Goal: Complete application form: Complete application form

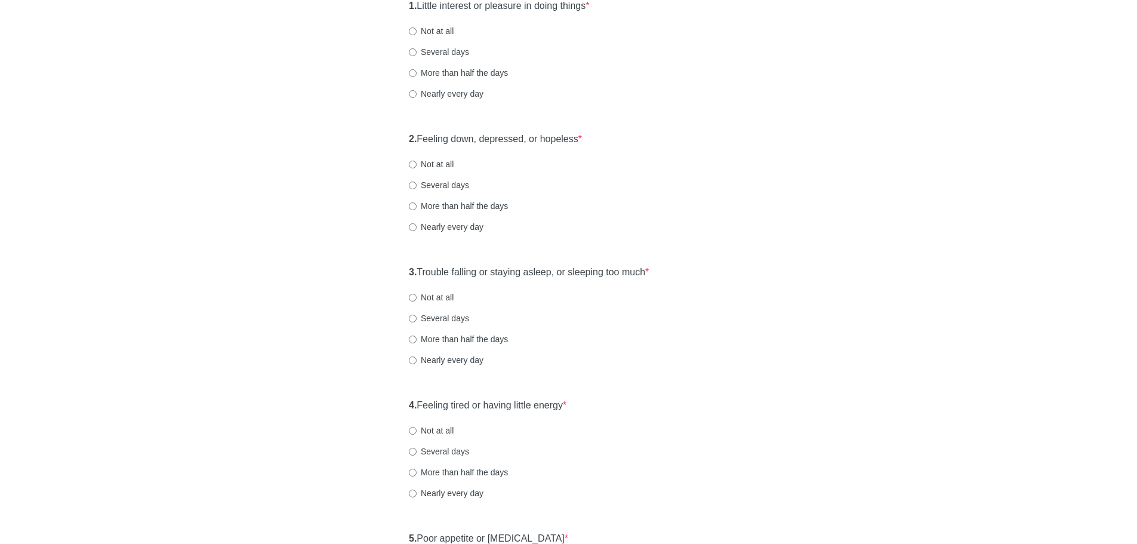
scroll to position [60, 0]
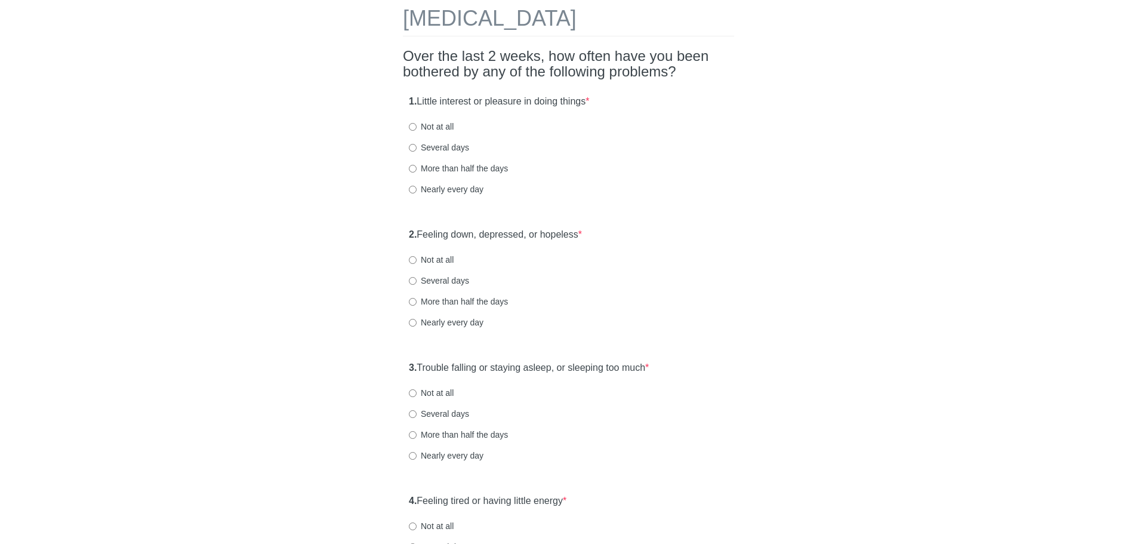
click at [432, 138] on div "1. Little interest or pleasure in doing things * Not at all Several days More t…" at bounding box center [568, 151] width 331 height 124
click at [427, 128] on label "Not at all" at bounding box center [431, 127] width 45 height 12
click at [417, 128] on input "Not at all" at bounding box center [413, 127] width 8 height 8
radio input "true"
click at [420, 258] on label "Not at all" at bounding box center [431, 260] width 45 height 12
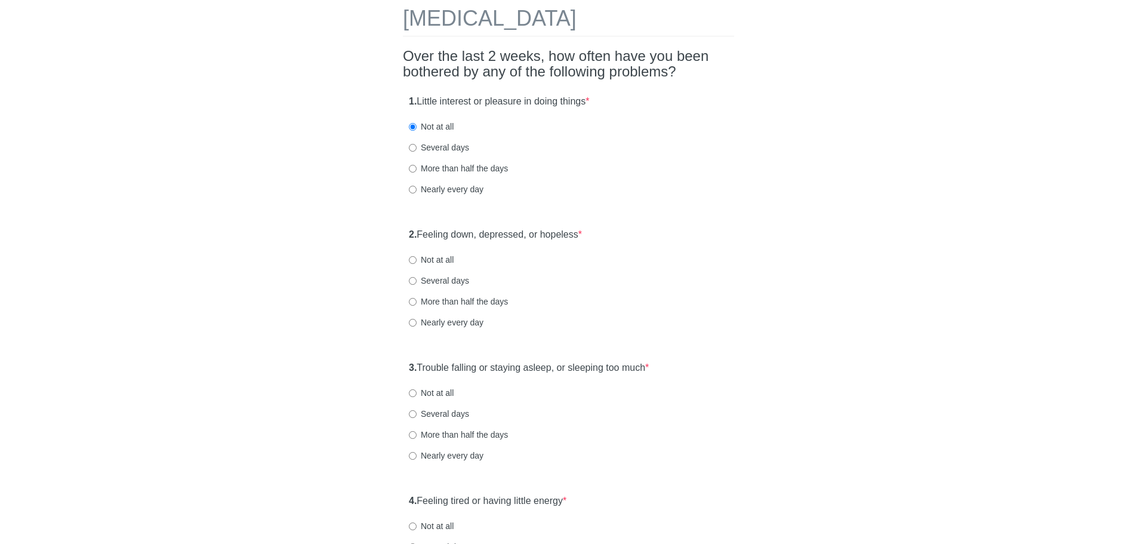
click at [417, 258] on input "Not at all" at bounding box center [413, 260] width 8 height 8
radio input "true"
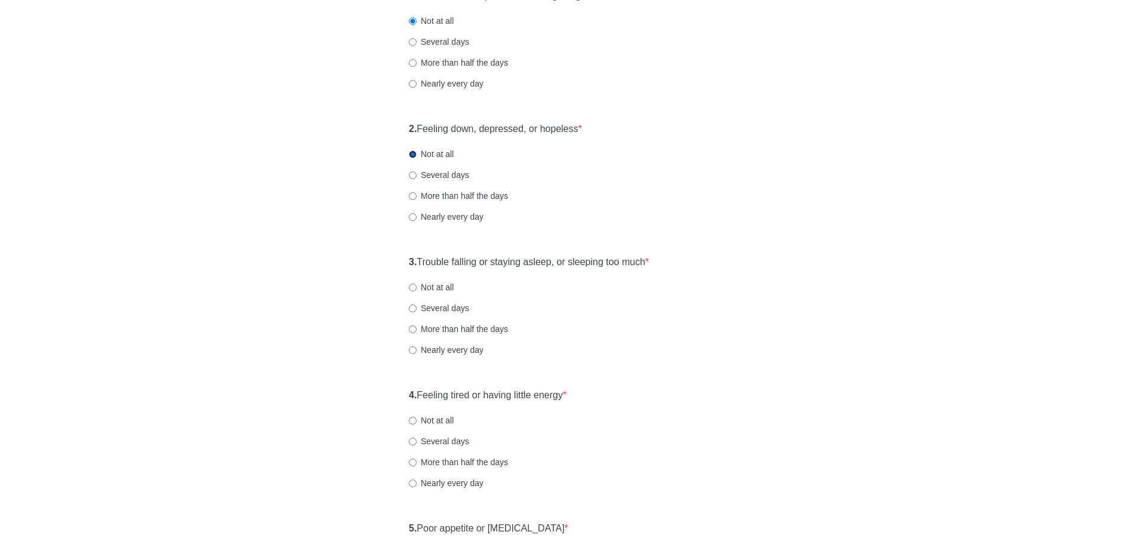
scroll to position [179, 0]
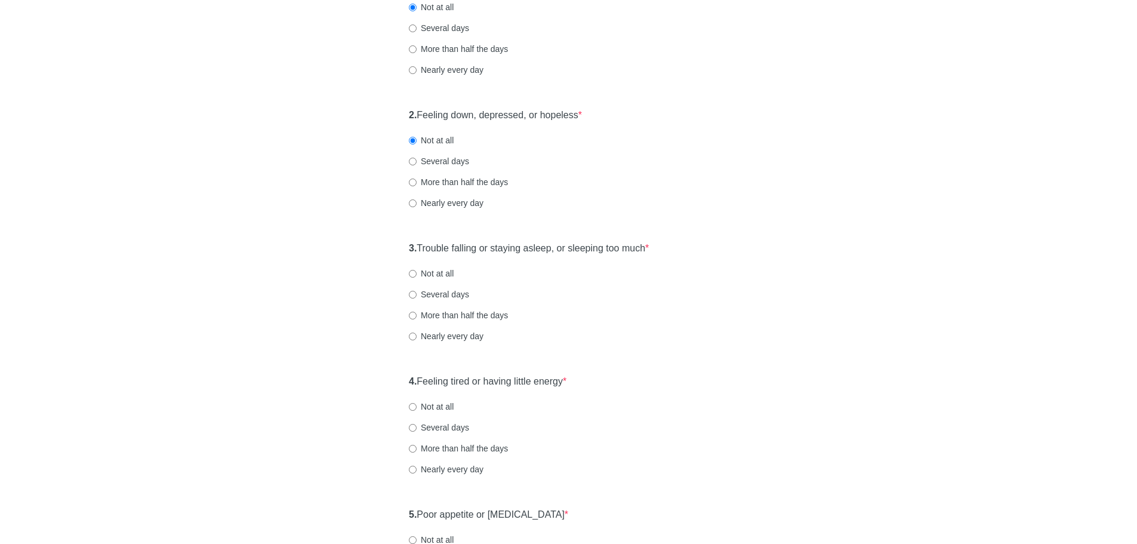
click at [437, 272] on label "Not at all" at bounding box center [431, 273] width 45 height 12
click at [417, 272] on input "Not at all" at bounding box center [413, 274] width 8 height 8
radio input "true"
click at [415, 403] on input "Not at all" at bounding box center [413, 407] width 8 height 8
radio input "true"
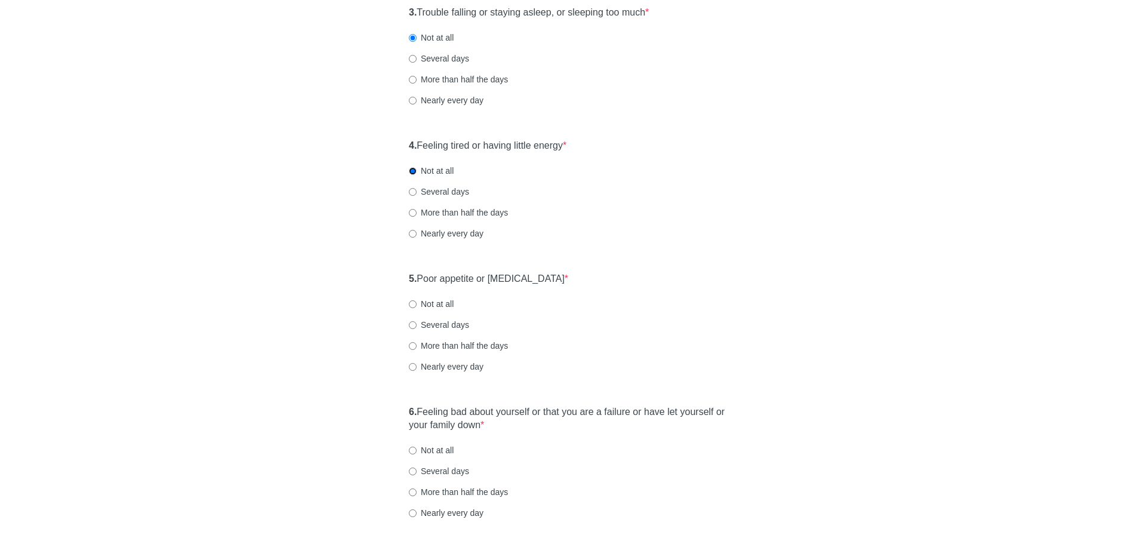
scroll to position [418, 0]
click at [444, 299] on label "Not at all" at bounding box center [431, 301] width 45 height 12
click at [417, 299] on input "Not at all" at bounding box center [413, 301] width 8 height 8
radio input "true"
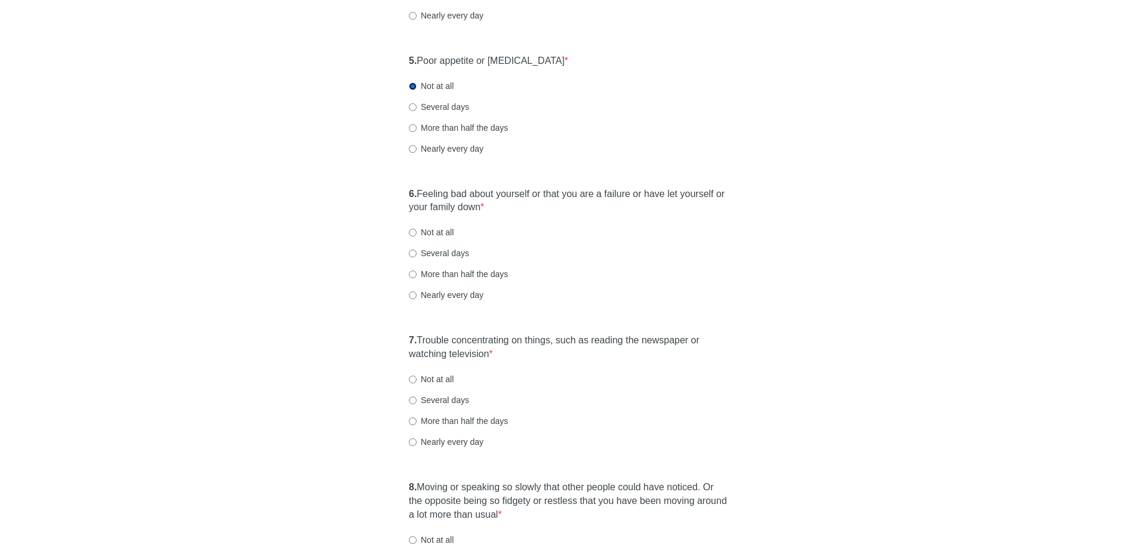
scroll to position [656, 0]
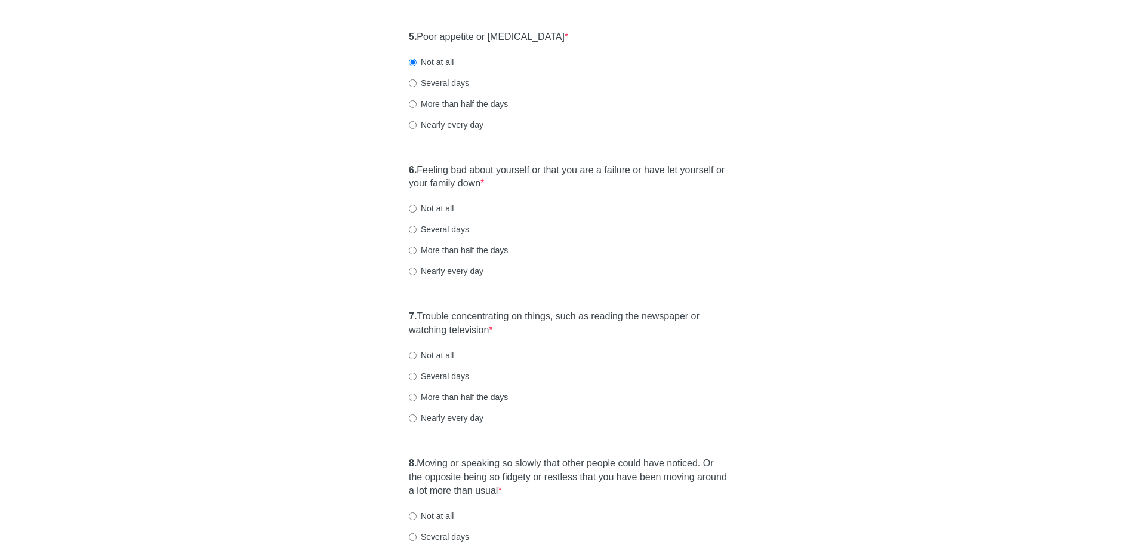
click at [425, 209] on label "Not at all" at bounding box center [431, 208] width 45 height 12
click at [417, 209] on input "Not at all" at bounding box center [413, 209] width 8 height 8
radio input "true"
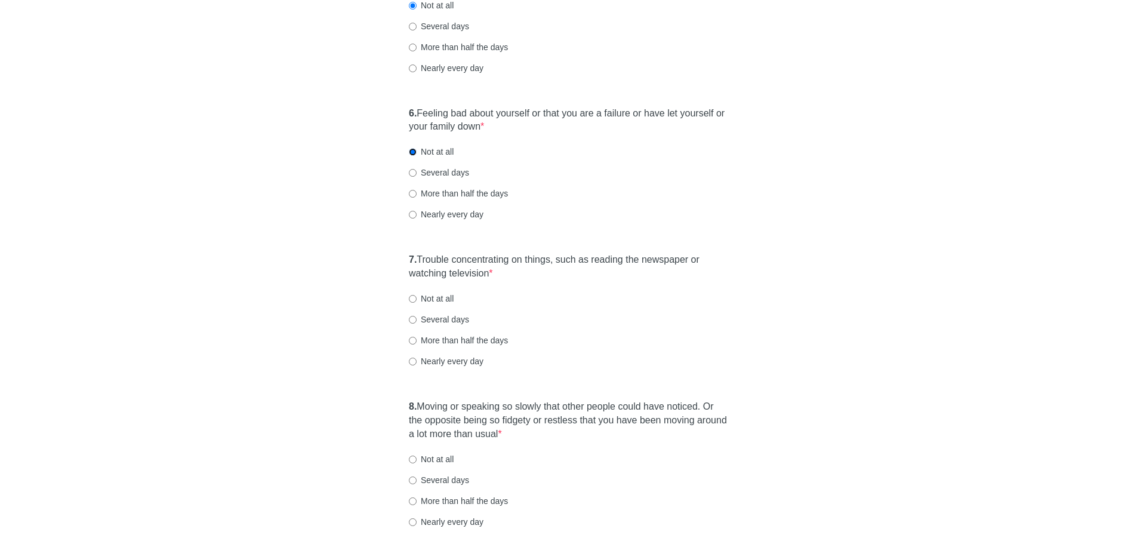
scroll to position [716, 0]
click at [430, 294] on label "Not at all" at bounding box center [431, 295] width 45 height 12
click at [417, 294] on input "Not at all" at bounding box center [413, 296] width 8 height 8
radio input "true"
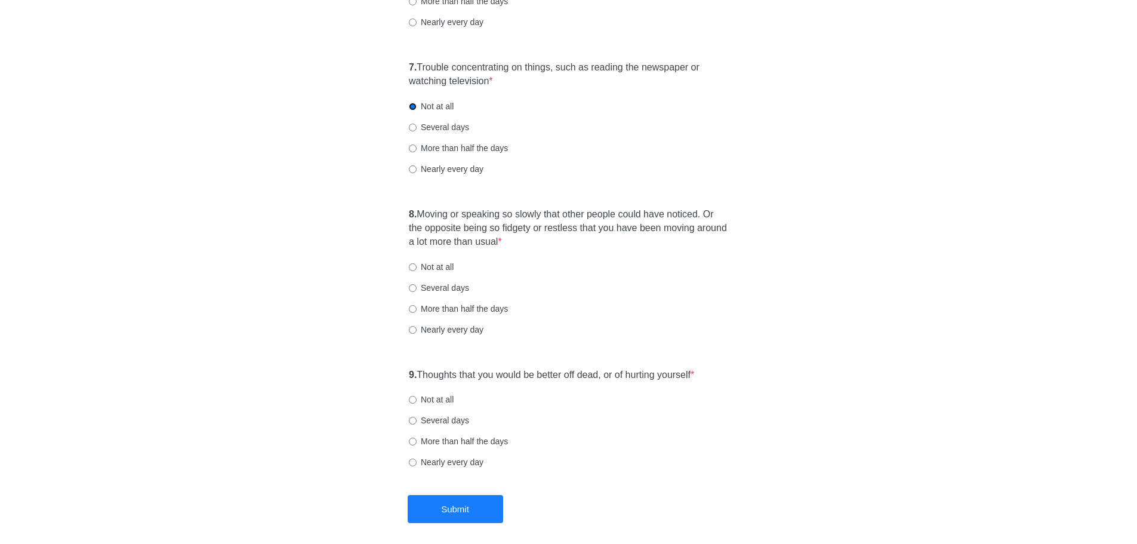
scroll to position [955, 0]
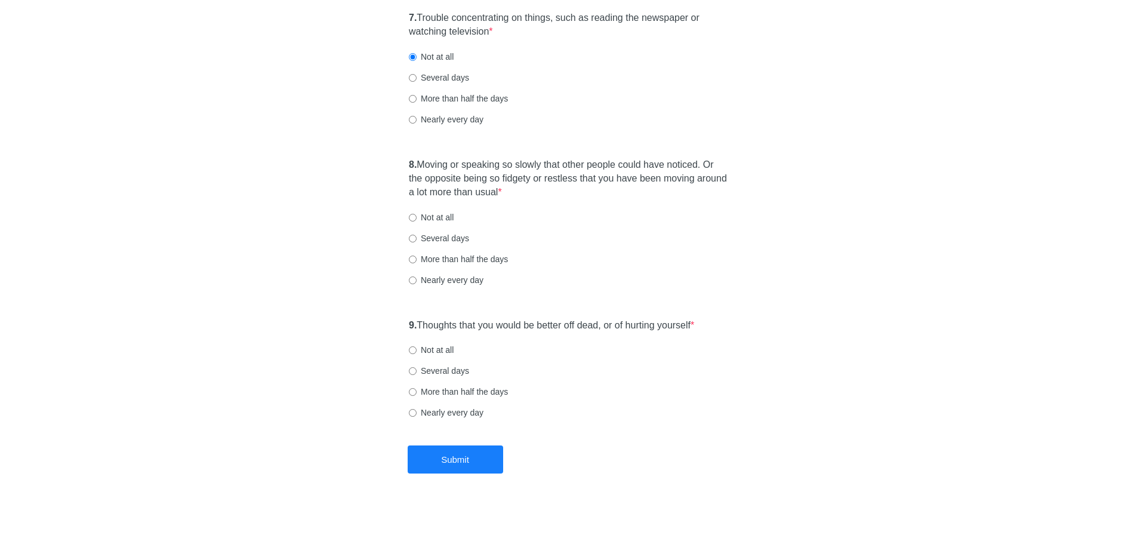
click at [440, 350] on label "Not at all" at bounding box center [431, 350] width 45 height 12
click at [417, 350] on input "Not at all" at bounding box center [413, 350] width 8 height 8
radio input "true"
click at [434, 220] on label "Not at all" at bounding box center [431, 217] width 45 height 12
click at [417, 220] on input "Not at all" at bounding box center [413, 218] width 8 height 8
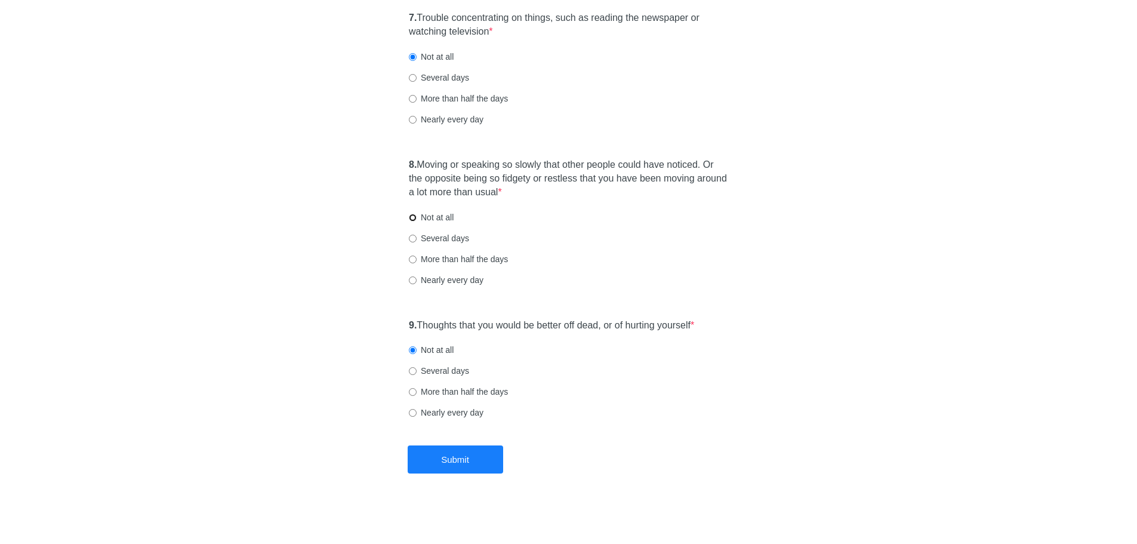
radio input "true"
click at [457, 466] on button "Submit" at bounding box center [455, 459] width 95 height 28
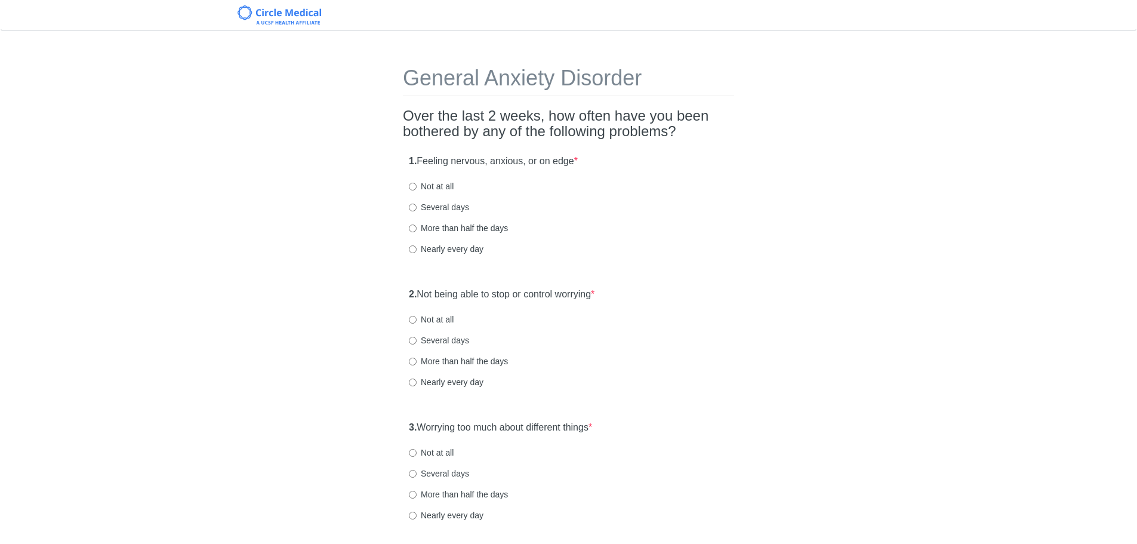
click at [433, 210] on label "Several days" at bounding box center [439, 207] width 60 height 12
click at [417, 210] on input "Several days" at bounding box center [413, 207] width 8 height 8
radio input "true"
click at [417, 319] on label "Not at all" at bounding box center [431, 319] width 45 height 12
click at [417, 319] on input "Not at all" at bounding box center [413, 320] width 8 height 8
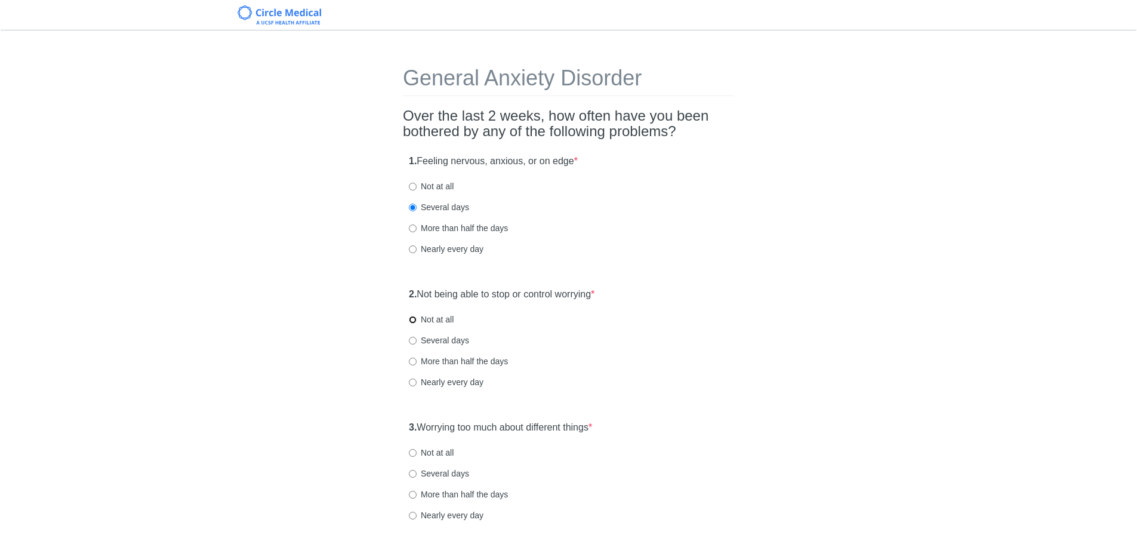
radio input "true"
click at [433, 457] on label "Not at all" at bounding box center [431, 452] width 45 height 12
click at [431, 452] on label "Not at all" at bounding box center [431, 452] width 45 height 12
click at [417, 452] on input "Not at all" at bounding box center [413, 453] width 8 height 8
radio input "true"
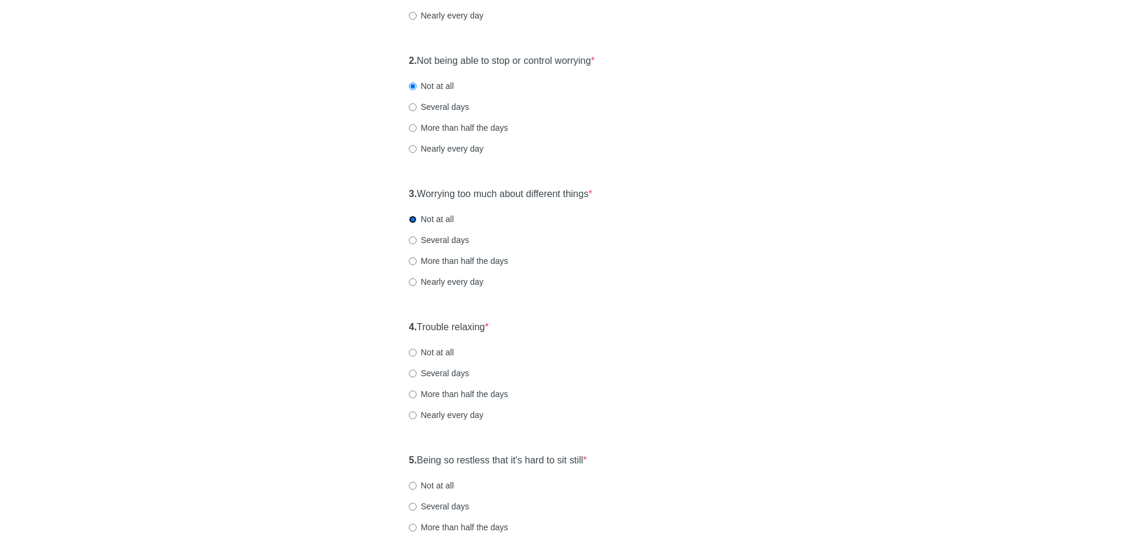
scroll to position [239, 0]
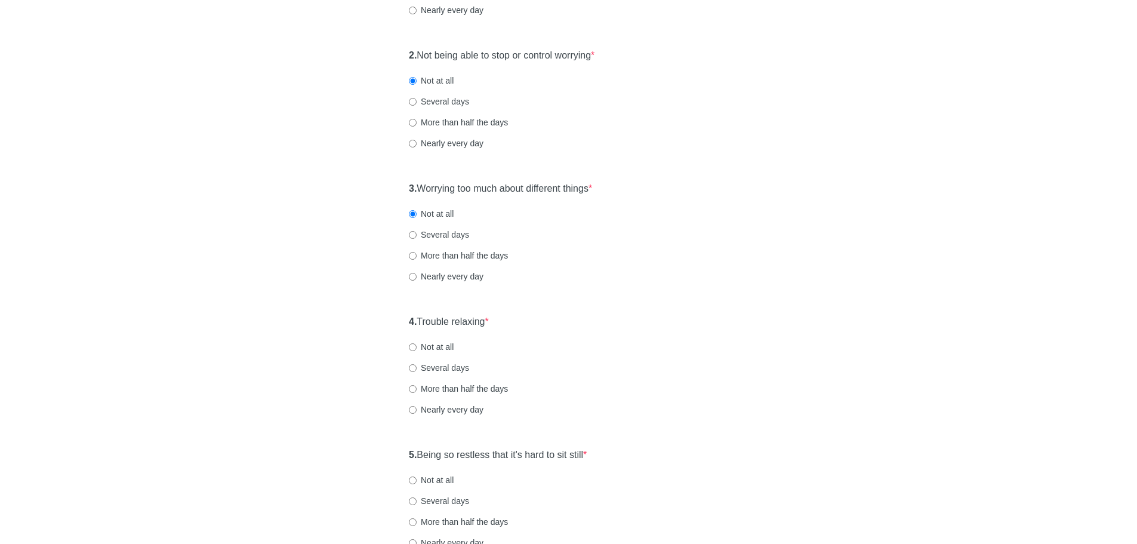
click at [425, 348] on label "Not at all" at bounding box center [431, 347] width 45 height 12
click at [417, 348] on input "Not at all" at bounding box center [413, 347] width 8 height 8
radio input "true"
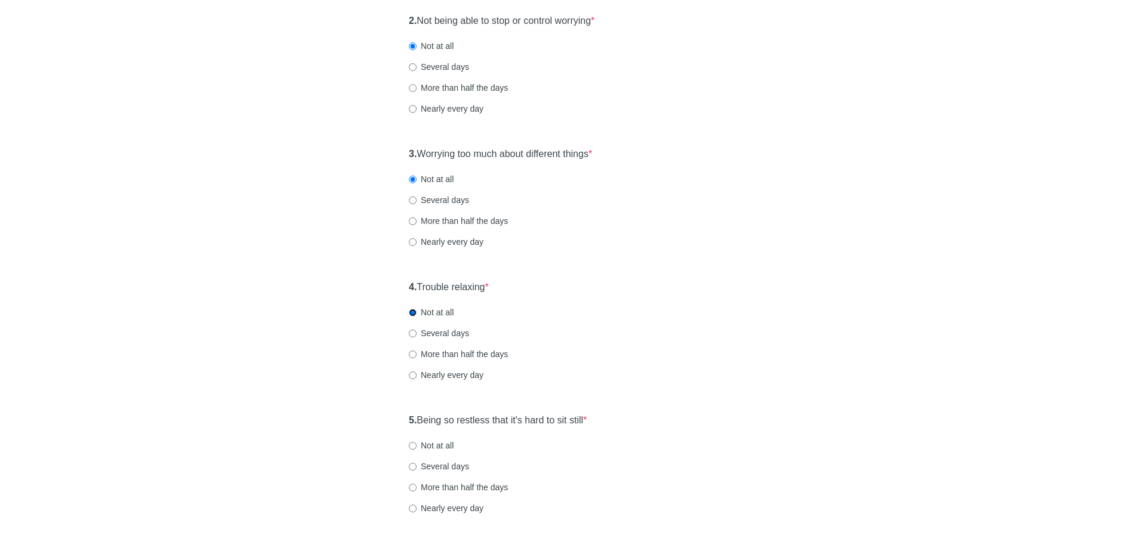
scroll to position [477, 0]
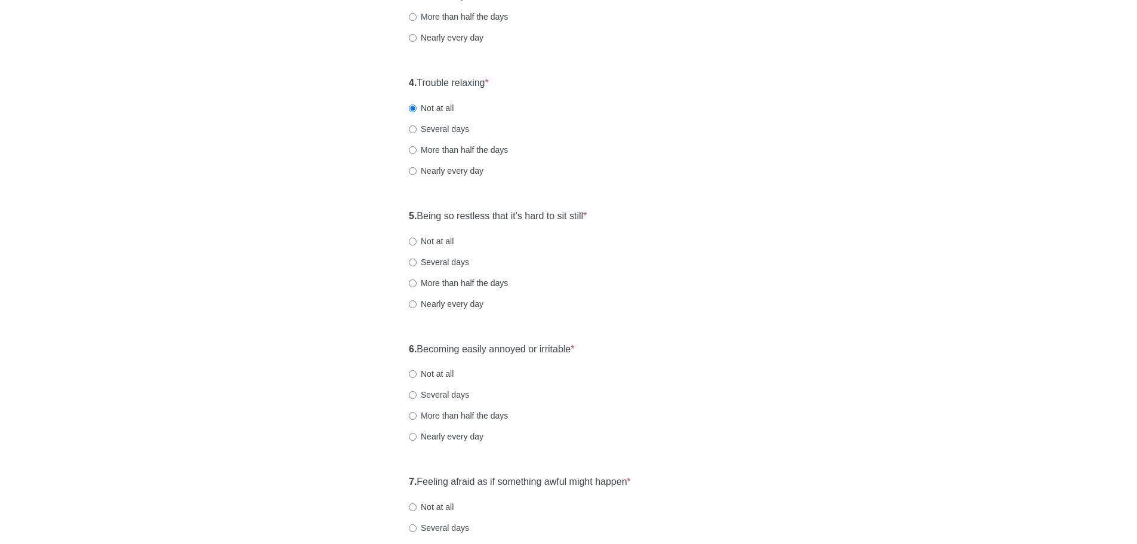
click at [448, 241] on label "Not at all" at bounding box center [431, 241] width 45 height 12
click at [417, 241] on input "Not at all" at bounding box center [413, 242] width 8 height 8
radio input "true"
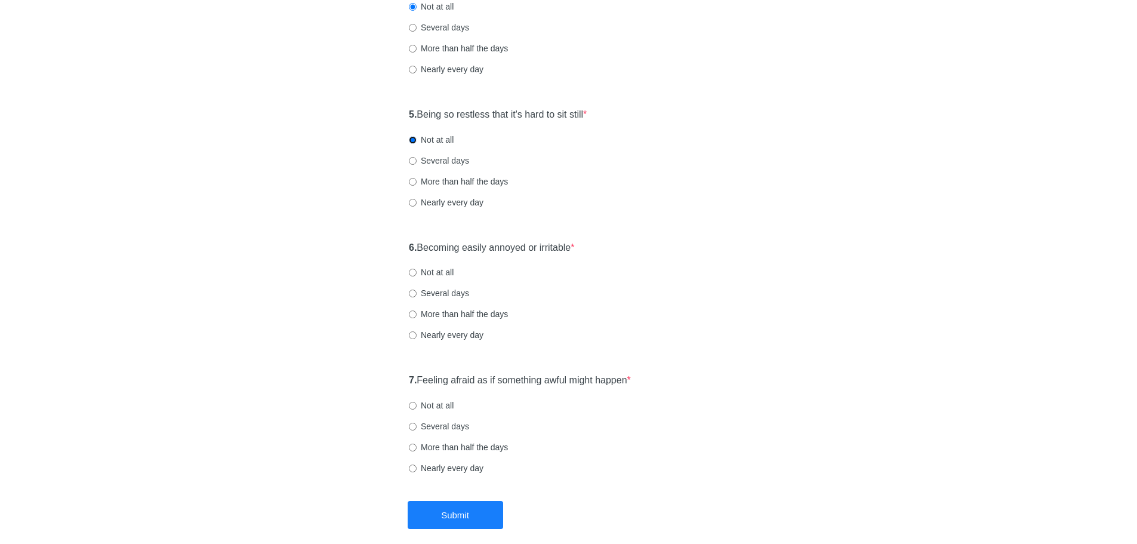
scroll to position [597, 0]
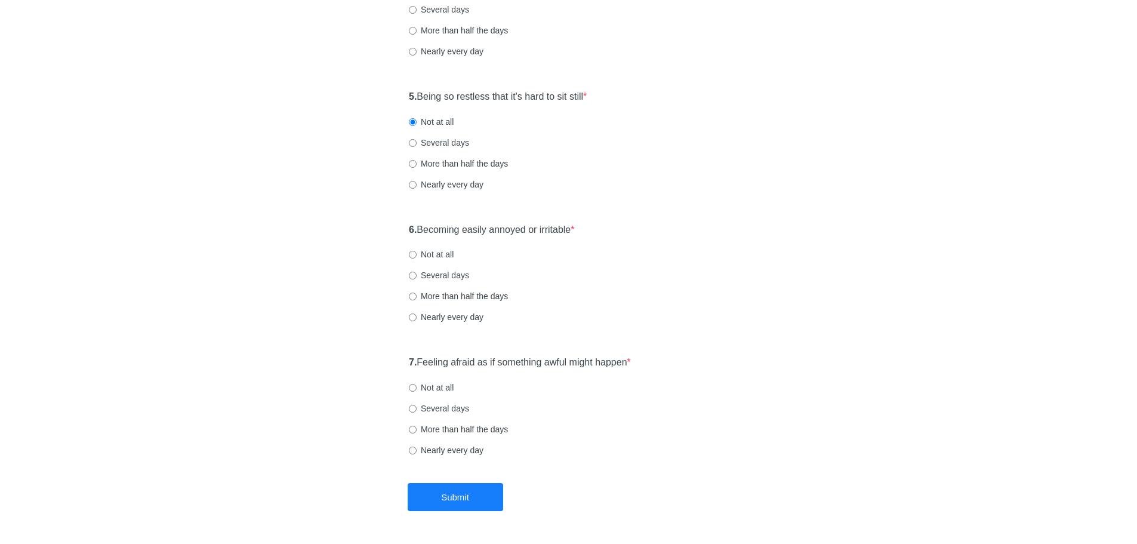
click at [433, 255] on label "Not at all" at bounding box center [431, 254] width 45 height 12
click at [417, 255] on input "Not at all" at bounding box center [413, 255] width 8 height 8
radio input "true"
click at [428, 390] on label "Not at all" at bounding box center [431, 387] width 45 height 12
click at [417, 390] on input "Not at all" at bounding box center [413, 388] width 8 height 8
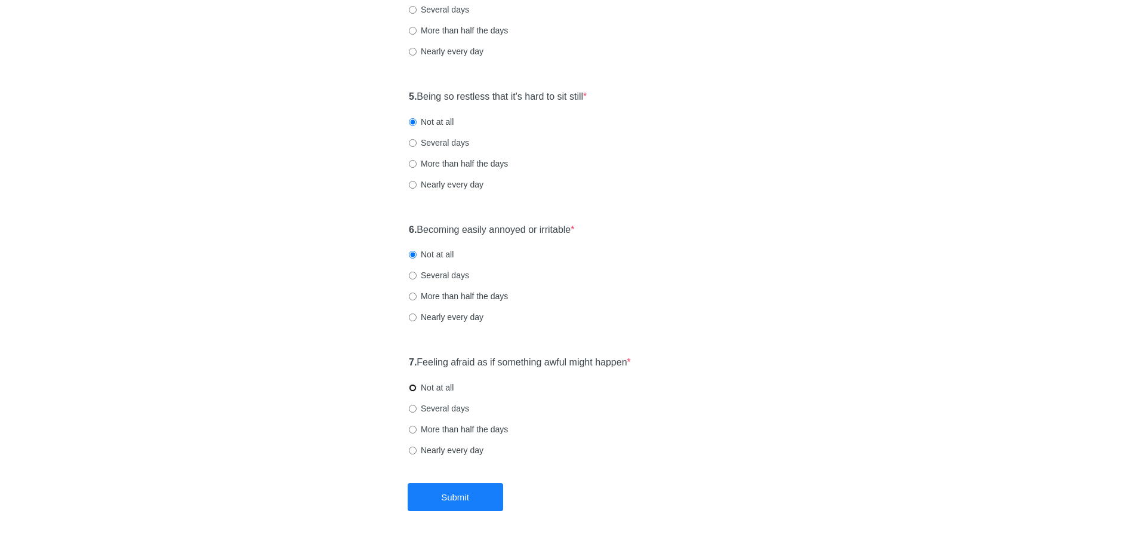
radio input "true"
click at [454, 498] on button "Submit" at bounding box center [455, 497] width 95 height 28
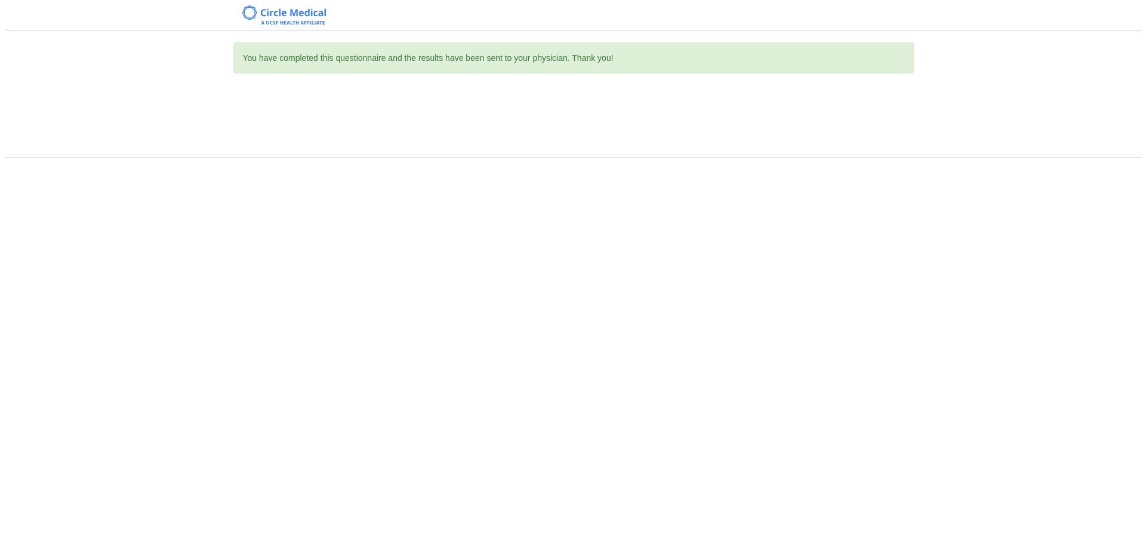
scroll to position [0, 0]
